Goal: Find specific page/section: Find specific page/section

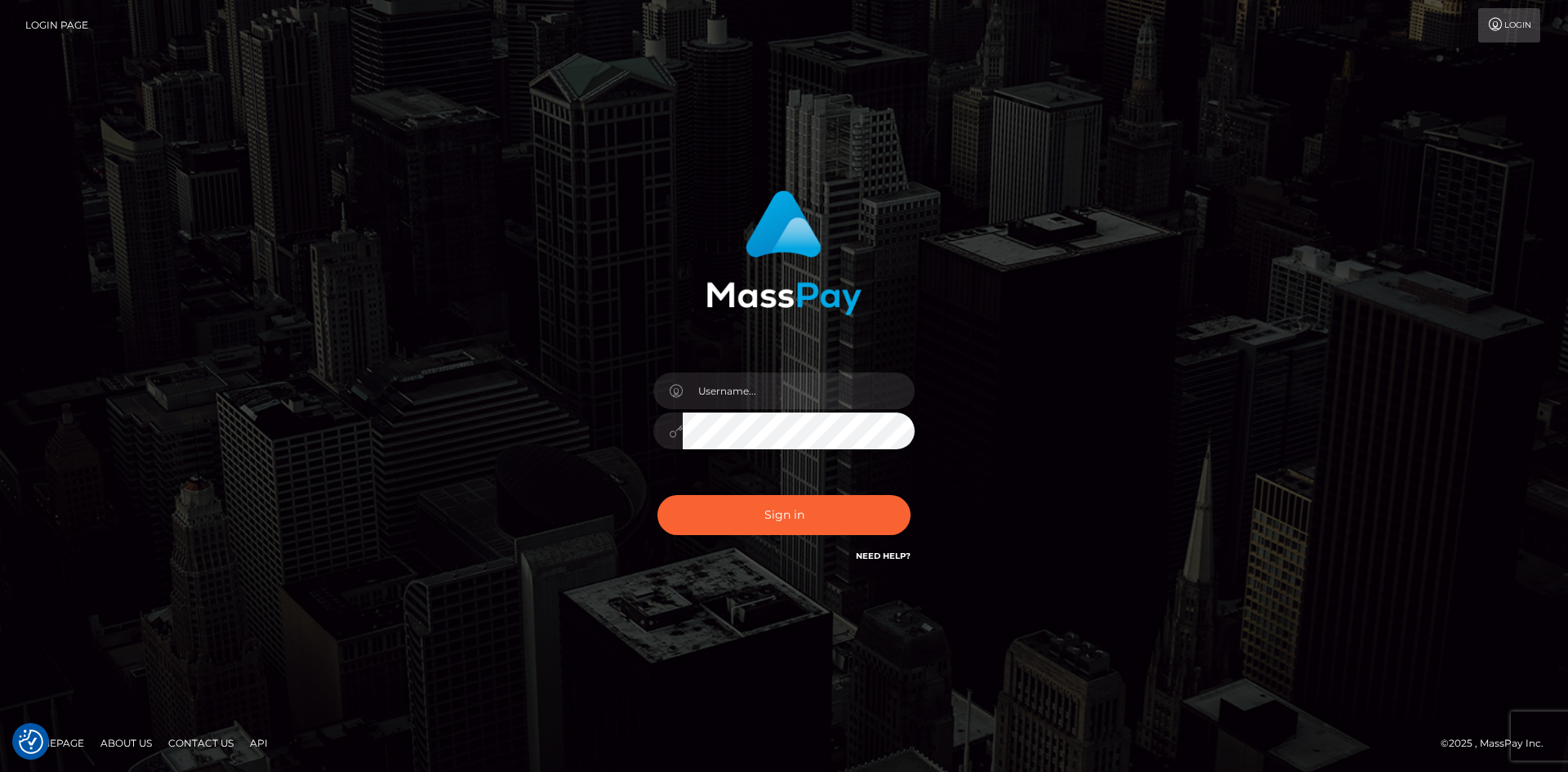
drag, startPoint x: 478, startPoint y: 474, endPoint x: 492, endPoint y: 474, distance: 14.0
click at [487, 474] on div "Sign in" at bounding box center [784, 385] width 931 height 415
click at [738, 403] on input "text" at bounding box center [799, 390] width 232 height 37
type input "Maia"
click at [793, 511] on button "Sign in" at bounding box center [784, 515] width 253 height 40
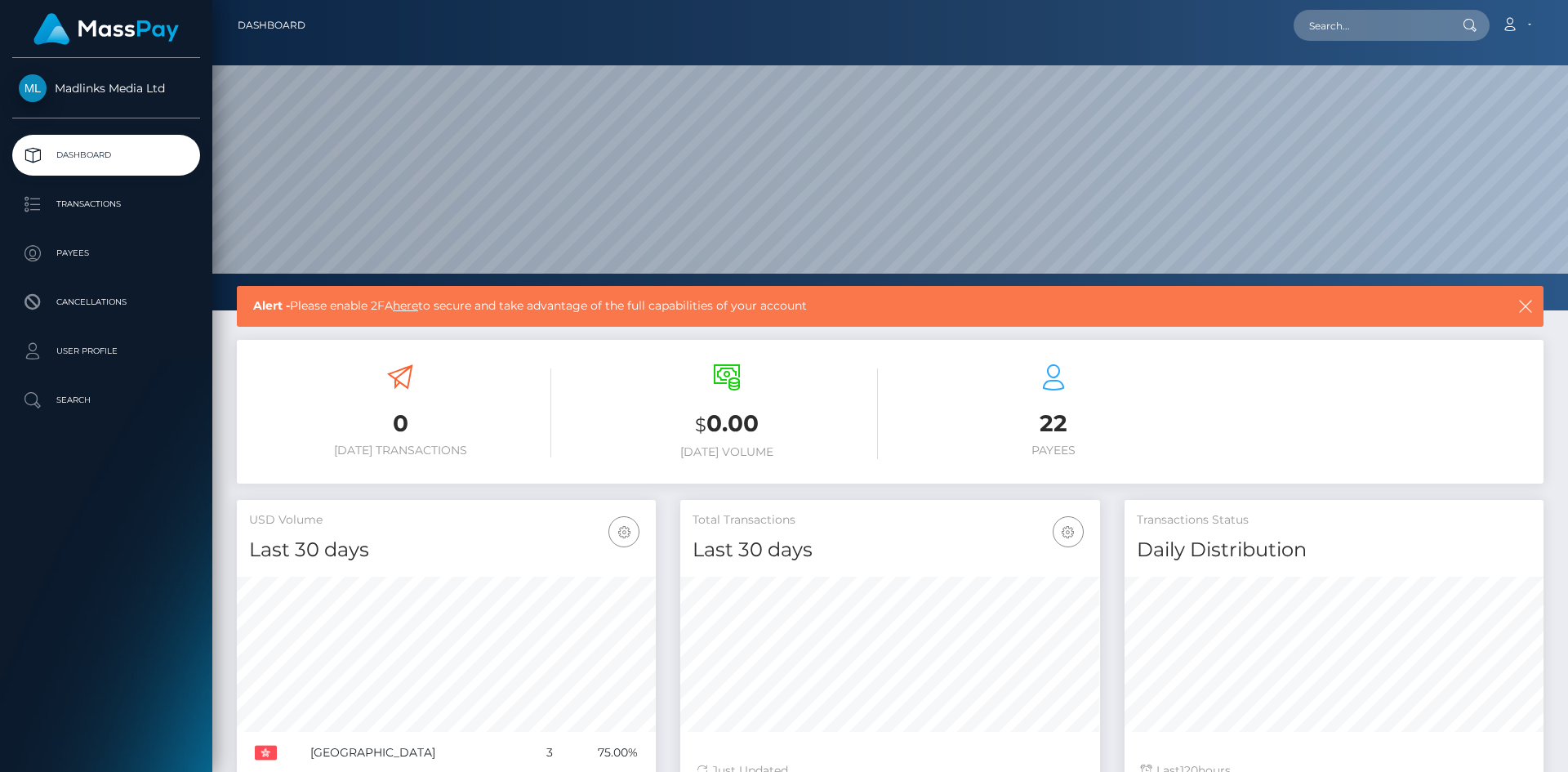
scroll to position [290, 420]
click at [103, 203] on p "Transactions" at bounding box center [106, 204] width 175 height 24
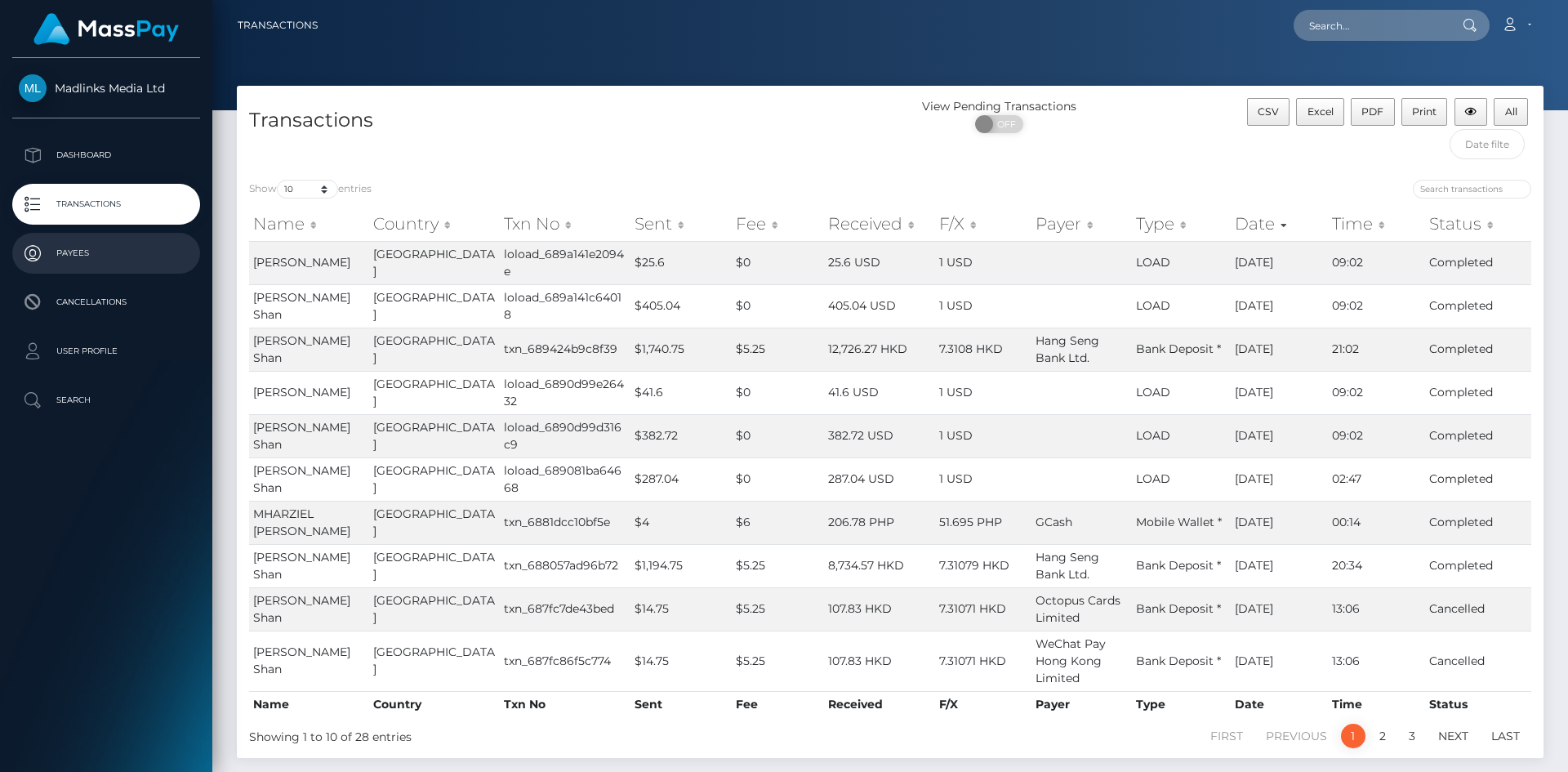
click at [79, 253] on p "Payees" at bounding box center [106, 253] width 175 height 24
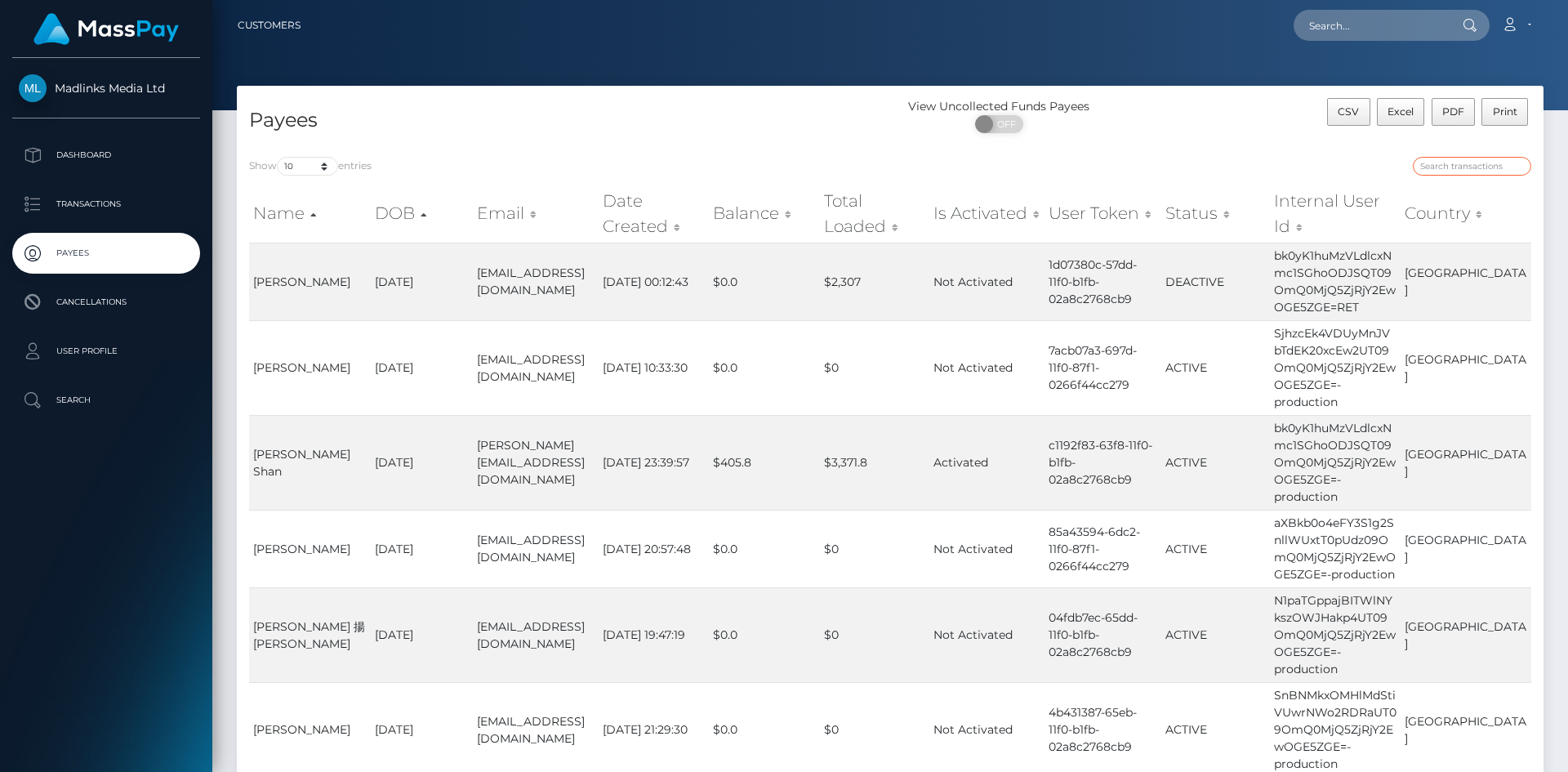
click at [1443, 165] on input "search" at bounding box center [1472, 167] width 119 height 19
paste input "bk0yK1huMzVLdlcxNmc1SGhoODJSQT09OmQ0MjQ5ZjRjY2EwOGE5ZGE="
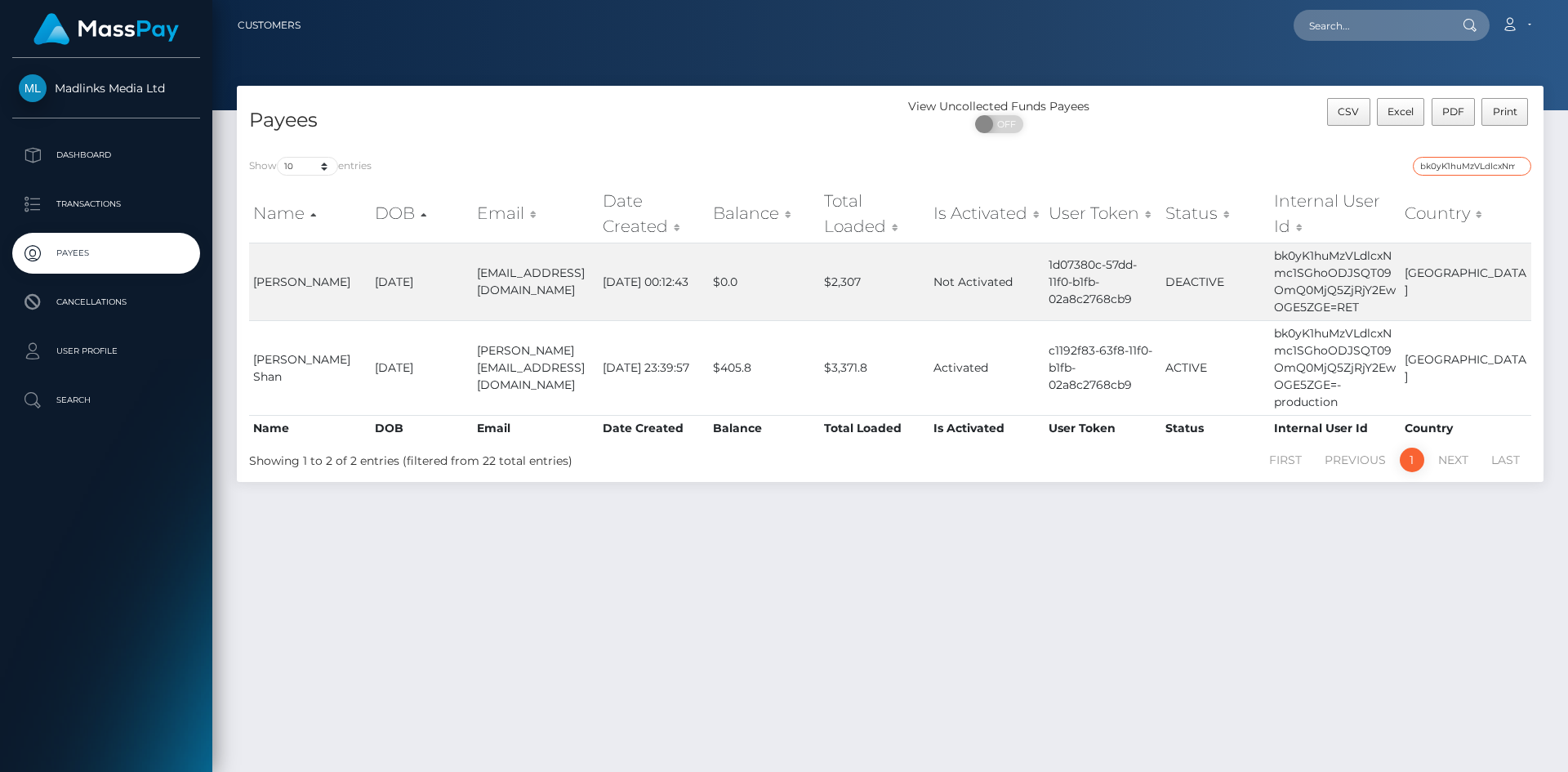
click at [1483, 160] on input "bk0yK1huMzVLdlcxNmc1SGhoODJSQT09OmQ0MjQ5ZjRjY2EwOGE5ZGE=" at bounding box center [1472, 167] width 119 height 19
paste input "eWp5YXVoakcrbVVaMjFDNk90U0E0U"
type input "eWp5YXVoakcrbVVaMjFDNk90U0E0UT09OmQ0MjQ5ZjRjY2EwOGE5ZGE="
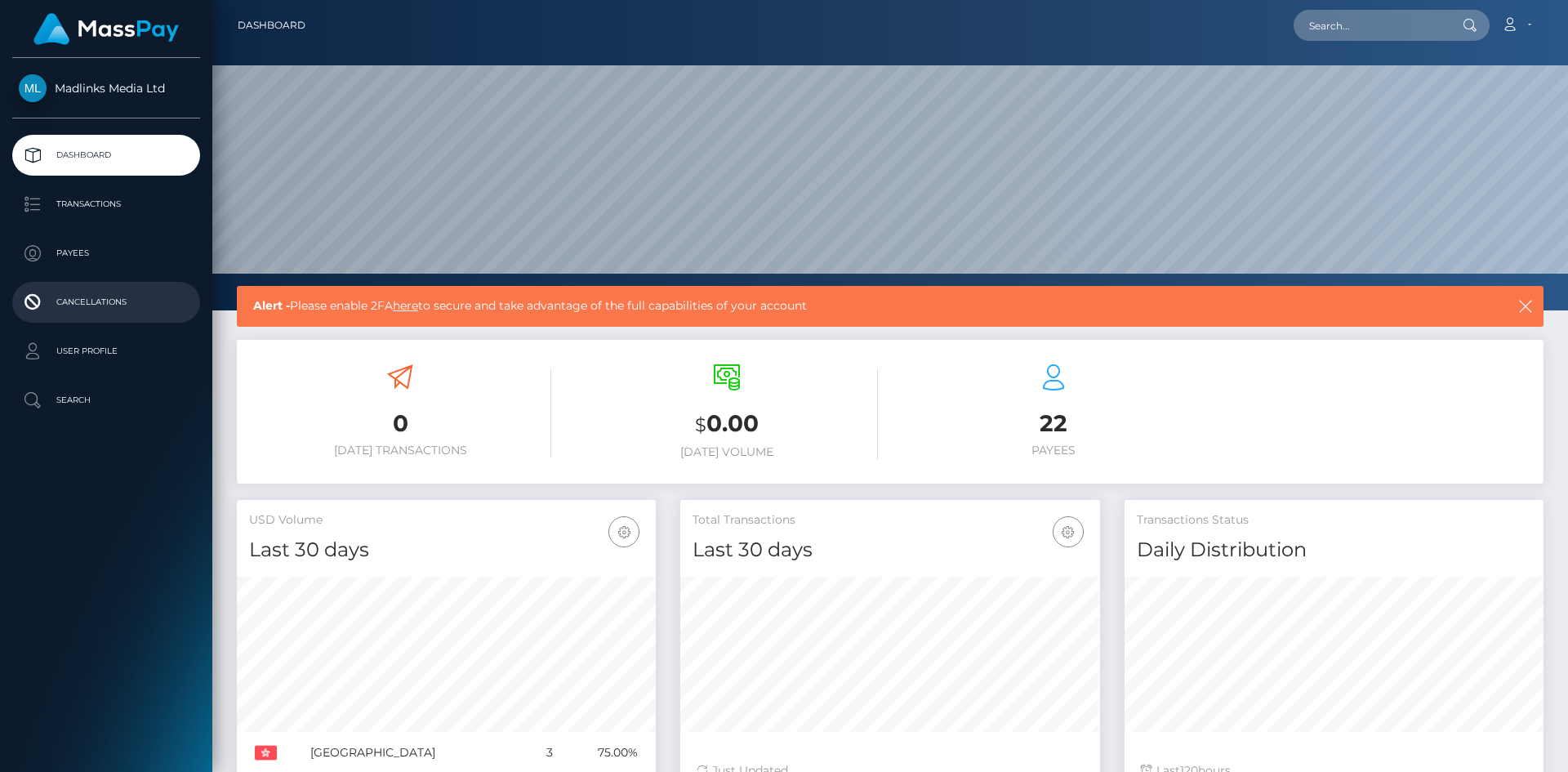
scroll to position [290, 420]
click at [91, 207] on p "Transactions" at bounding box center [106, 204] width 175 height 24
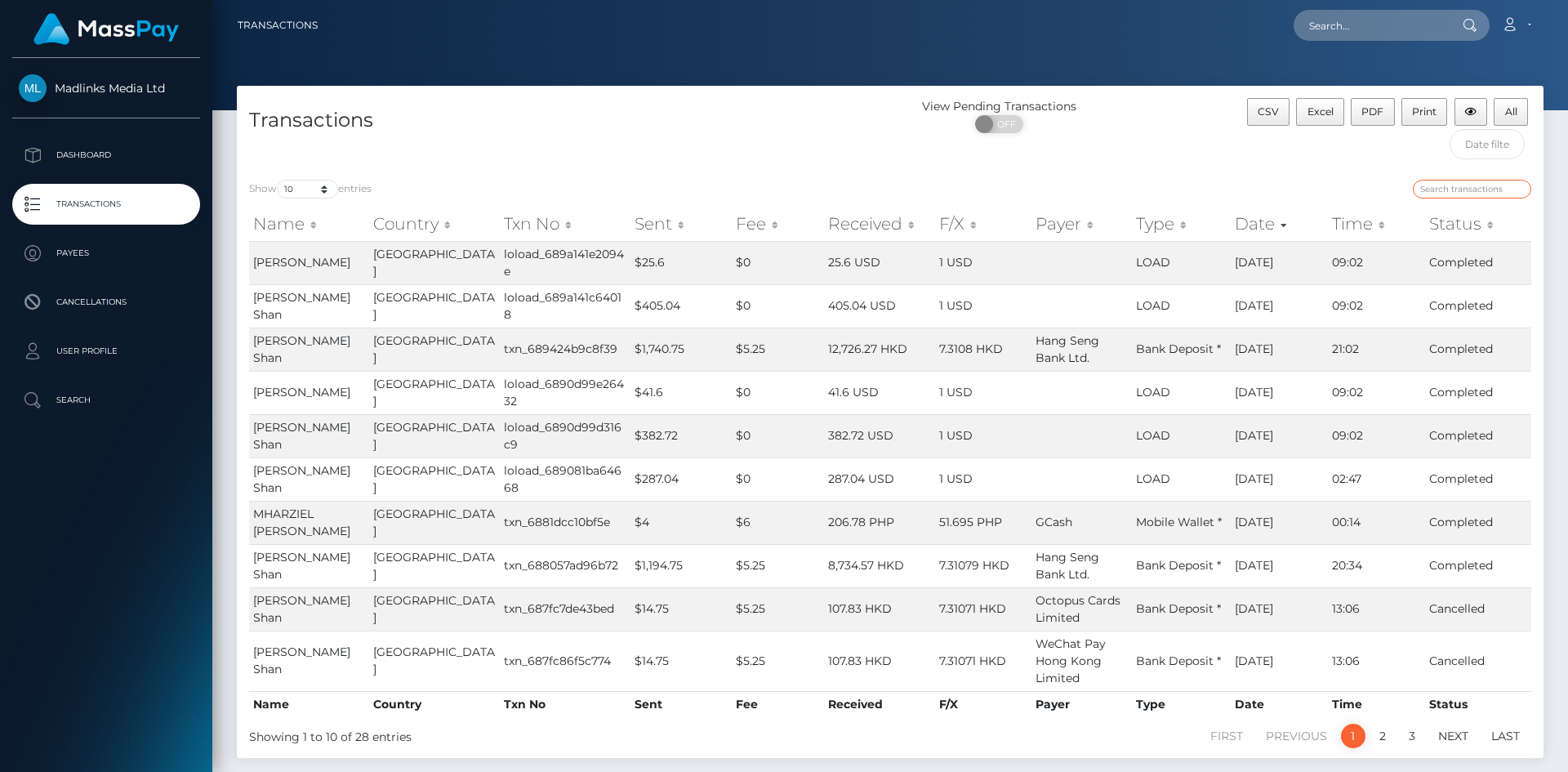
click at [1455, 192] on input "search" at bounding box center [1472, 189] width 119 height 19
paste input "eWp5YXVoakcrbVVaMjFDNk90U0E0UT09OmQ0MjQ5ZjRjY2EwOGE5ZGE="
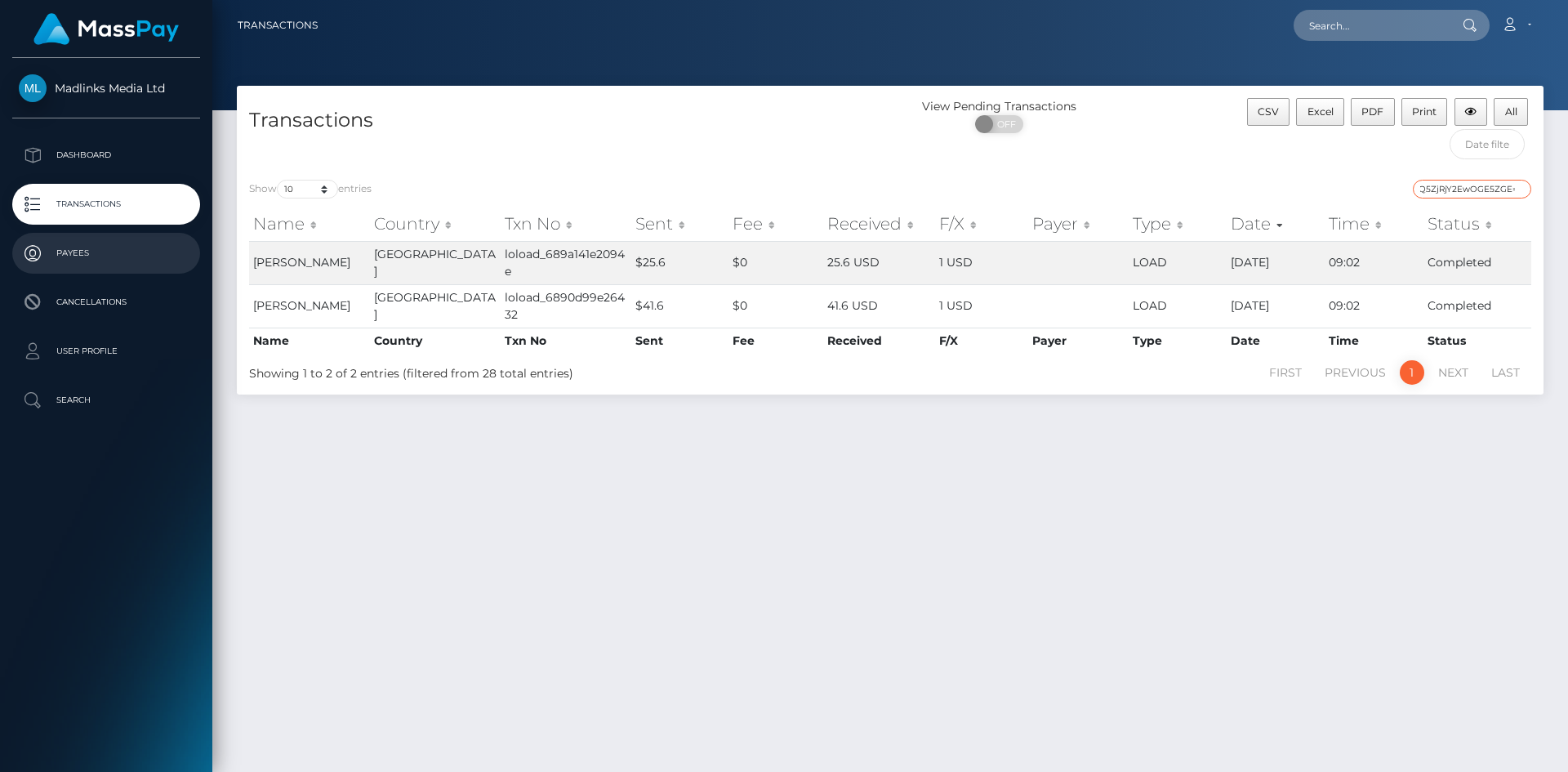
type input "eWp5YXVoakcrbVVaMjFDNk90U0E0UT09OmQ0MjQ5ZjRjY2EwOGE5ZGE="
click at [81, 265] on p "Payees" at bounding box center [106, 253] width 175 height 24
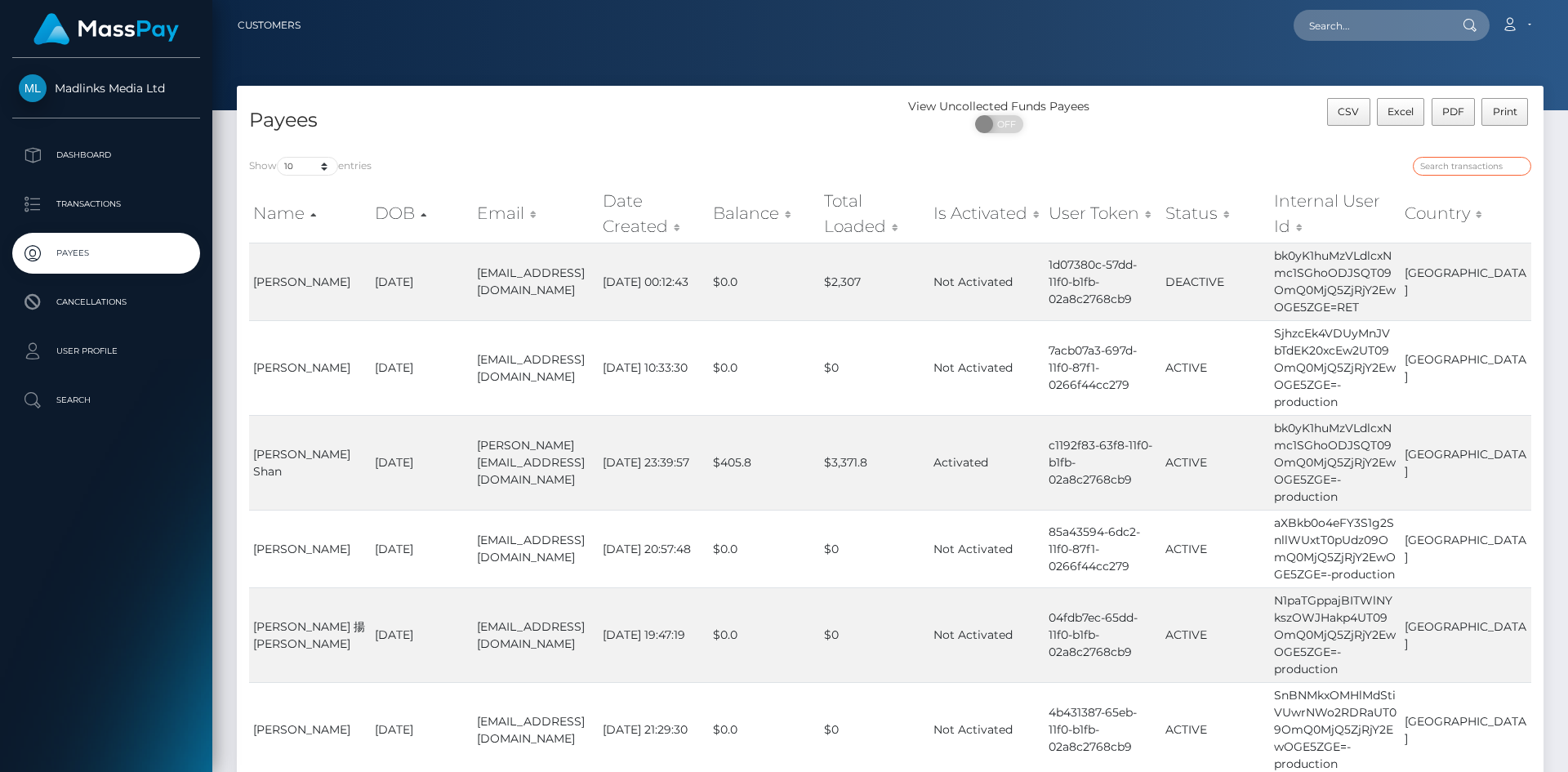
click at [1425, 167] on input "search" at bounding box center [1472, 167] width 119 height 19
paste input "eWp5YXVoakcrbVVaMjFDNk90U0E0UT09OmQ0MjQ5ZjRjY2EwOGE5ZGE="
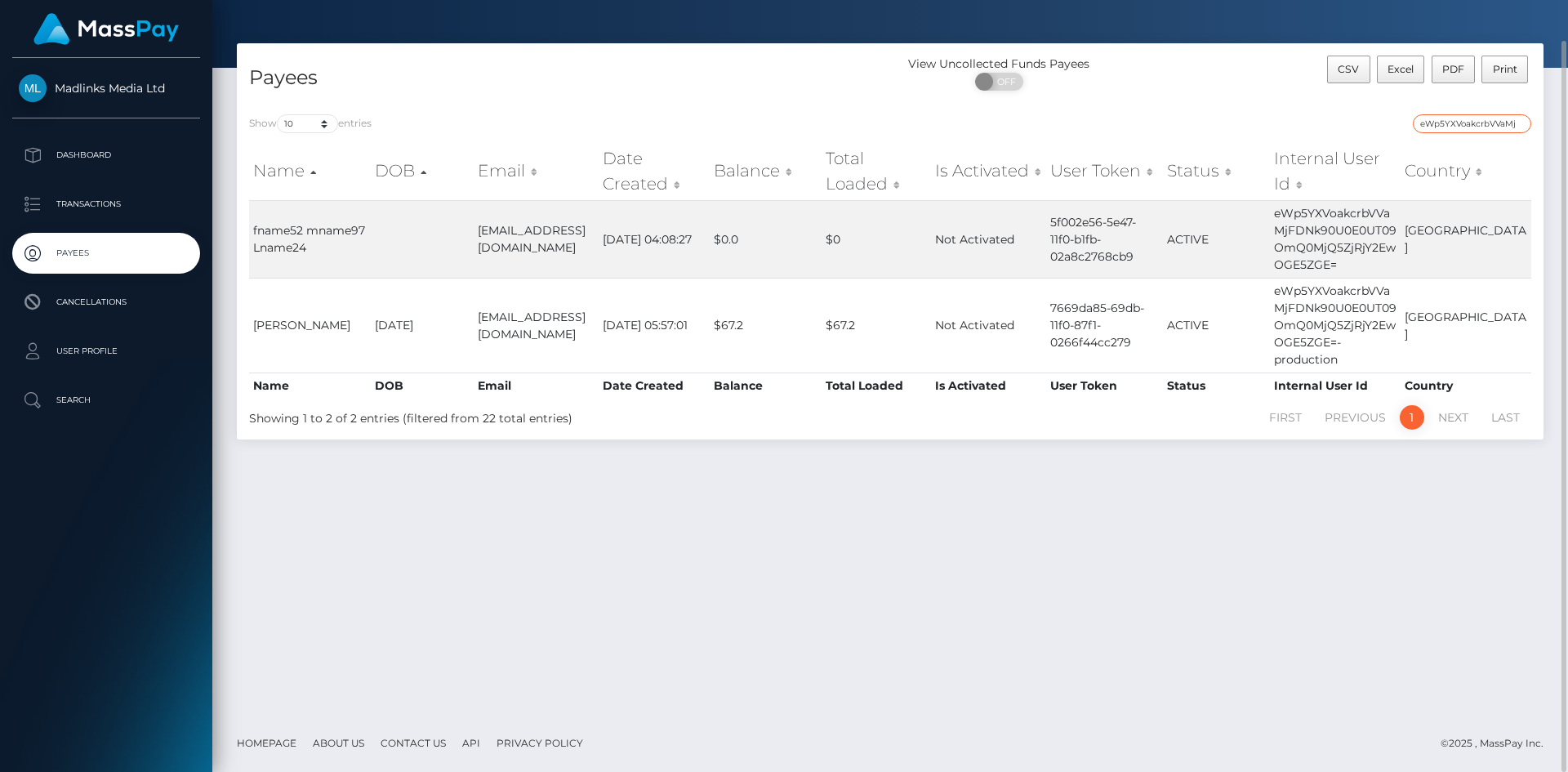
click at [1437, 127] on input "eWp5YXVoakcrbVVaMjFDNk90U0E0UT09OmQ0MjQ5ZjRjY2EwOGE5ZGE=" at bounding box center [1472, 123] width 119 height 19
paste input "bk0yK1huMzVLdlcxNmc1SGhoODJSQ"
type input "bk0yK1huMzVLdlcxNmc1SGhoODJSQT09OmQ0MjQ5ZjRjY2EwOGE5ZGE="
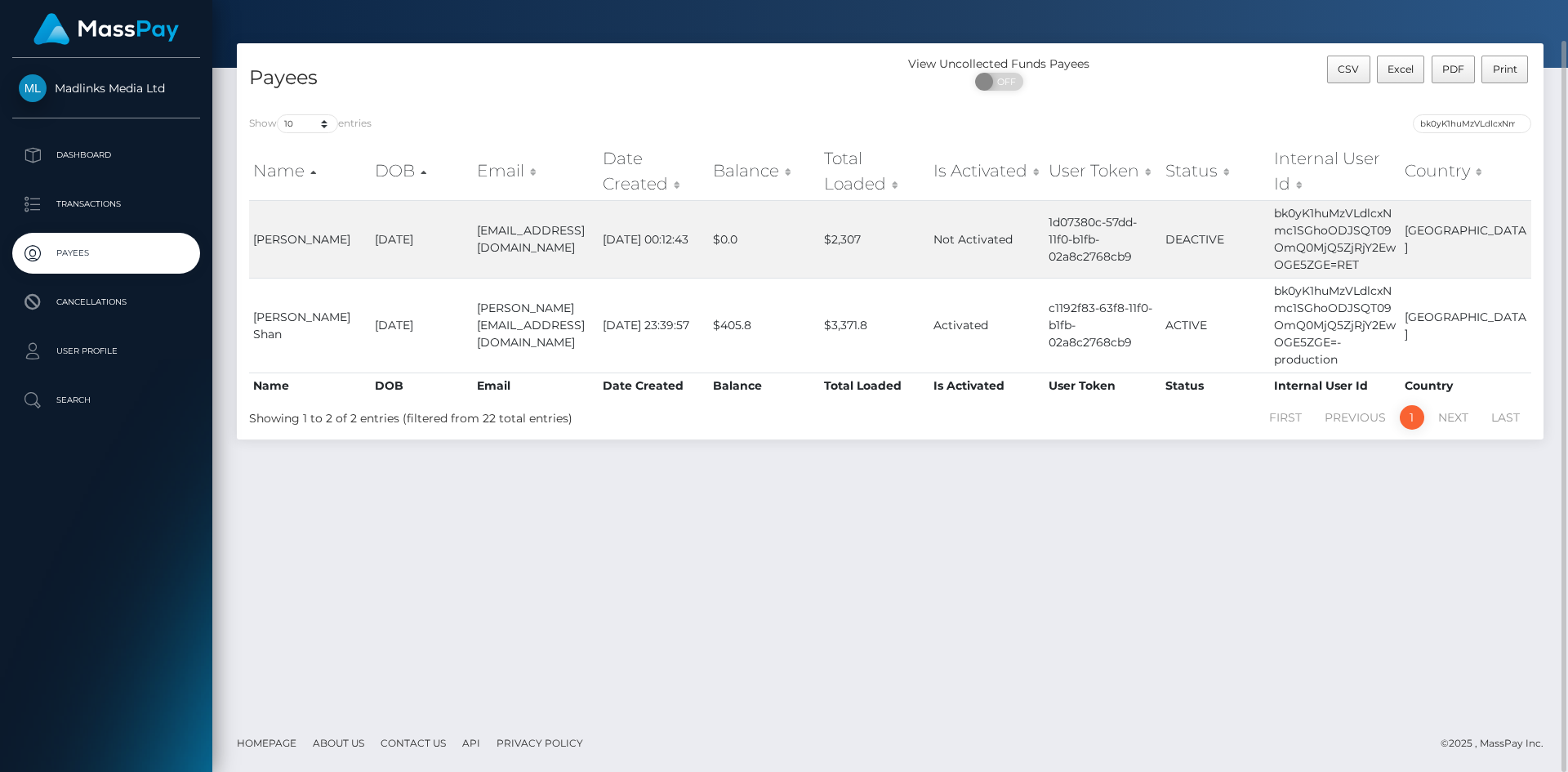
click at [1186, 491] on div "Payees View Uncollected Funds Payees ON OFF CSV Excel PDF Print Show 10 25 50 1…" at bounding box center [890, 378] width 1356 height 671
